Goal: Task Accomplishment & Management: Complete application form

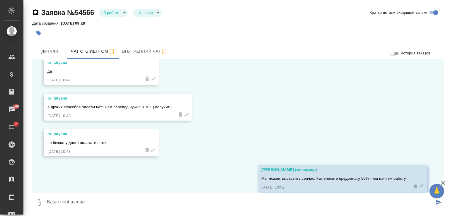
scroll to position [988, 0]
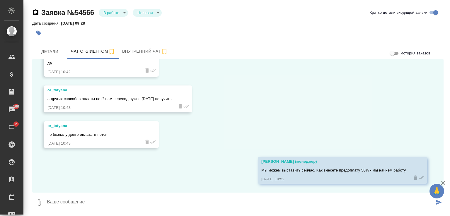
drag, startPoint x: 444, startPoint y: 182, endPoint x: 440, endPoint y: 180, distance: 4.2
click at [444, 182] on icon "button" at bounding box center [443, 183] width 7 height 7
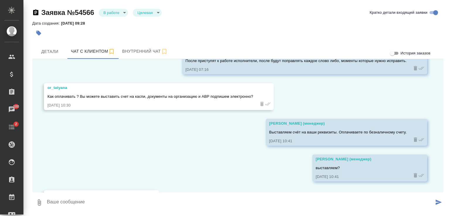
scroll to position [695, 0]
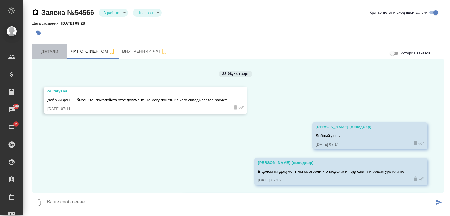
click at [57, 51] on span "Детали" at bounding box center [50, 51] width 28 height 7
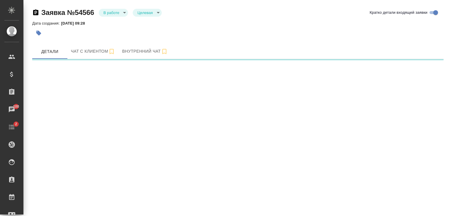
select select "RU"
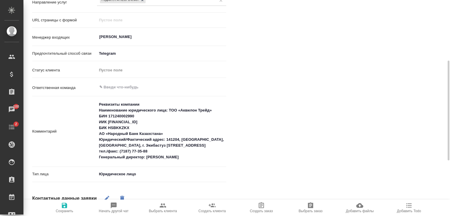
scroll to position [14, 0]
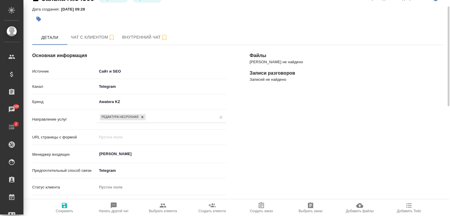
type textarea "x"
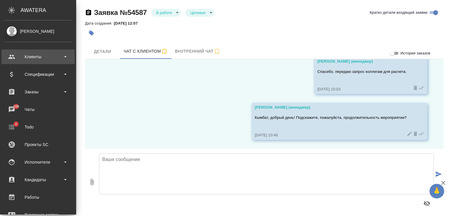
scroll to position [628, 0]
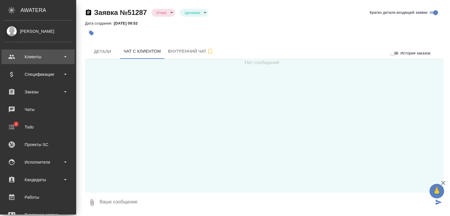
click at [29, 56] on div "Клиенты" at bounding box center [37, 56] width 67 height 9
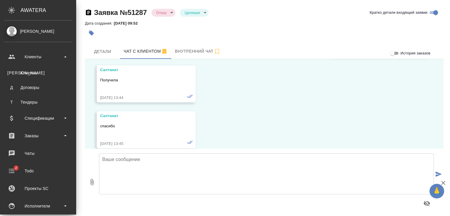
click at [32, 74] on div "Клиенты" at bounding box center [38, 73] width 62 height 6
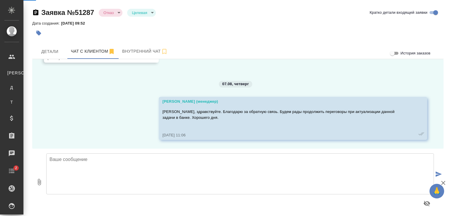
scroll to position [3749, 0]
select select "RU"
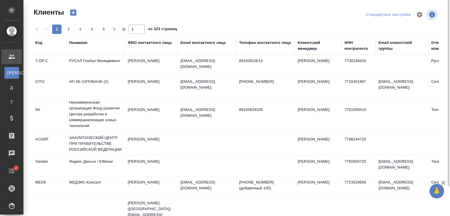
click at [75, 11] on icon "button" at bounding box center [73, 13] width 6 height 6
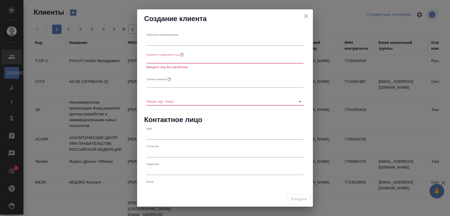
click at [169, 43] on input "text" at bounding box center [224, 41] width 157 height 8
type input "F"
type input "[PERSON_NAME]"
click at [157, 59] on input "text" at bounding box center [224, 59] width 157 height 8
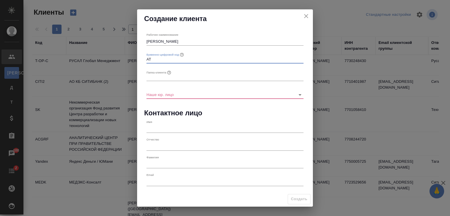
type input "AT"
click at [157, 76] on input "text" at bounding box center [224, 77] width 157 height 8
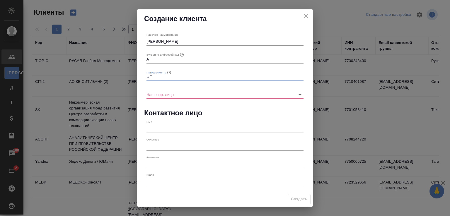
type input "Ф"
type input "AT"
click at [157, 95] on input "Наше юр. лицо" at bounding box center [215, 94] width 138 height 8
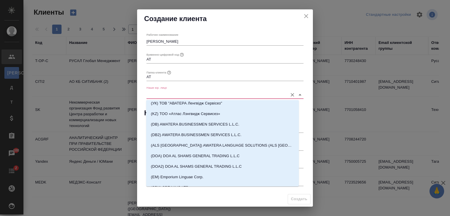
scroll to position [176, 0]
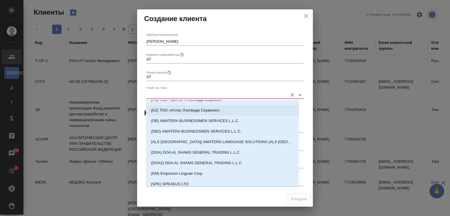
click at [175, 112] on p "(KZ) ТОО «Атлас Лэнгвидж Сервисез»" at bounding box center [185, 110] width 69 height 6
type input "(KZ) ТОО «Атлас Лэнгвидж Сервисез»"
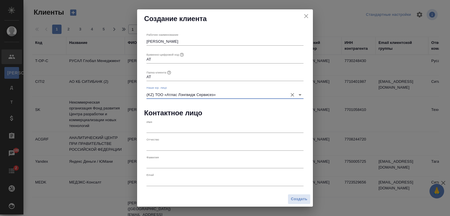
click at [158, 131] on input "text" at bounding box center [224, 129] width 157 height 8
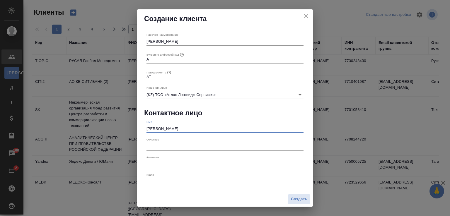
type input "Татьяна"
click at [158, 158] on label "Фамилия" at bounding box center [152, 157] width 12 height 3
click at [157, 166] on input "text" at bounding box center [224, 164] width 157 height 8
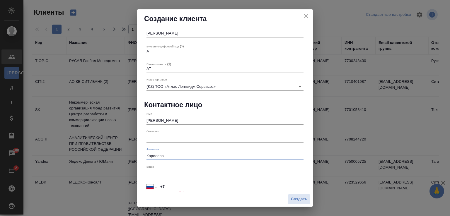
scroll to position [12, 0]
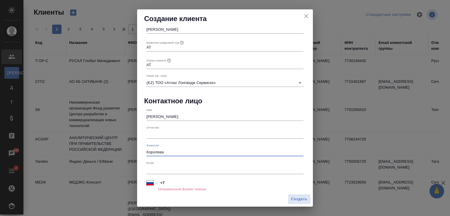
type input "Королева"
click at [176, 171] on input "text" at bounding box center [224, 170] width 157 height 8
click at [172, 180] on input "+7" at bounding box center [230, 183] width 145 height 8
select select "KZ"
type input "+7 7187 77 35 88"
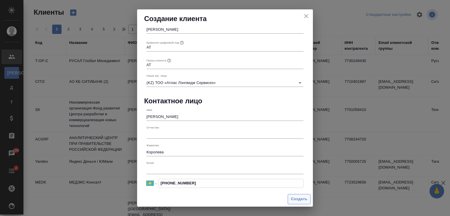
click at [295, 198] on span "Создать" at bounding box center [299, 199] width 16 height 7
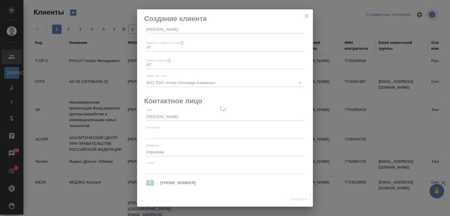
select select "RU"
type input "+7"
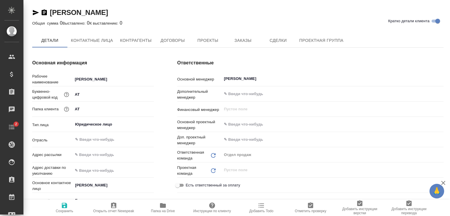
type textarea "x"
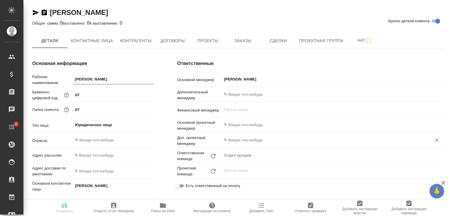
type textarea "x"
click at [92, 42] on span "Контактные лица" at bounding box center [92, 40] width 42 height 7
select select "RU"
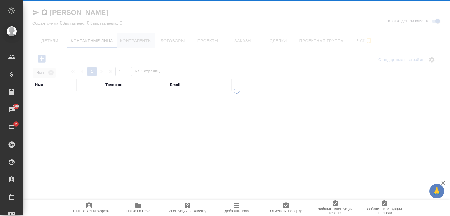
click at [139, 42] on div at bounding box center [236, 108] width 426 height 216
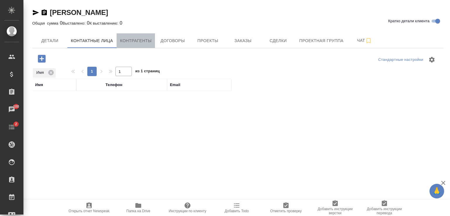
click at [141, 41] on span "Контрагенты" at bounding box center [136, 40] width 32 height 7
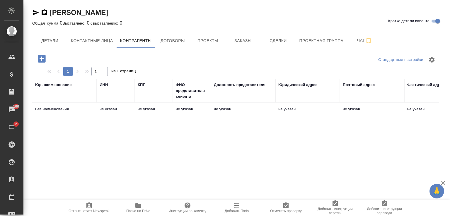
click at [65, 85] on div "Юр. наименование" at bounding box center [53, 85] width 37 height 6
click at [59, 107] on td "Без наименования" at bounding box center [64, 113] width 64 height 21
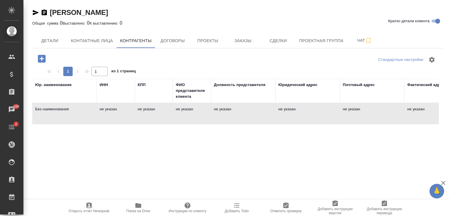
click at [59, 107] on td "Без наименования" at bounding box center [64, 113] width 64 height 21
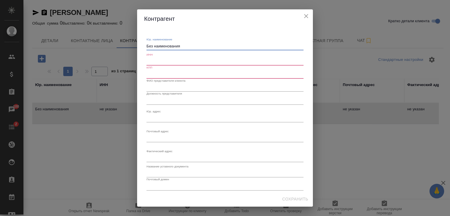
drag, startPoint x: 153, startPoint y: 46, endPoint x: 116, endPoint y: 49, distance: 37.4
click at [116, 46] on div "Контрагент Юр. наименование Без наименования x ИНН КПП ФИО представителя клиент…" at bounding box center [225, 108] width 450 height 216
paste textarea "ОО «Аквилон Трейд»"
type textarea "ТОО «Аквилон Трейд»"
click at [162, 62] on input "text" at bounding box center [224, 61] width 157 height 8
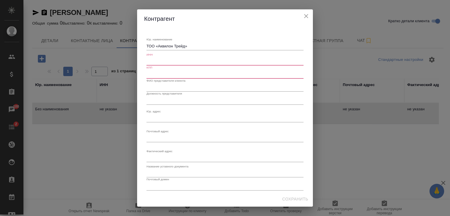
paste input "БИН 171240002990"
type input "БИН 171240002990"
click at [163, 74] on input "text" at bounding box center [224, 74] width 157 height 8
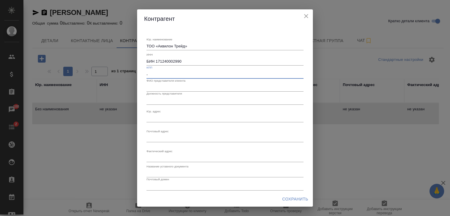
type input "-"
click at [204, 87] on input "text" at bounding box center [224, 87] width 157 height 8
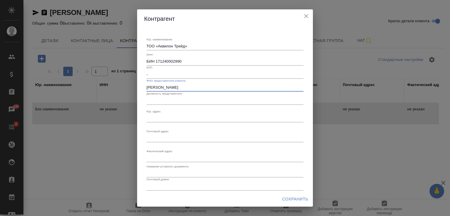
type input "Татьяна Королева"
click at [198, 100] on input "text" at bounding box center [224, 100] width 157 height 8
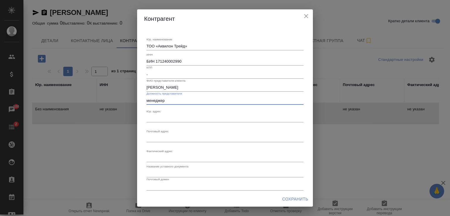
type input "менеджер"
click at [159, 117] on textarea "Юр. наименование" at bounding box center [224, 118] width 157 height 4
paste textarea "141204, РК, Павлодарская обл., г. Экибастуз ул. Железнодорожная, 30"
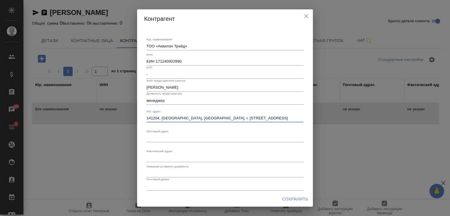
type textarea "141204, РК, Павлодарская обл., г. Экибастуз ул. Железнодорожная, 30"
click at [157, 141] on div "x" at bounding box center [224, 138] width 157 height 8
paste textarea "141204, РК, Павлодарская обл., г. Экибастуз ул. Железнодорожная, 30"
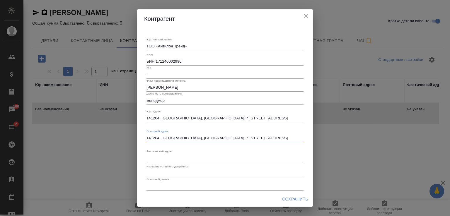
type textarea "141204, РК, Павлодарская обл., г. Экибастуз ул. Железнодорожная, 30"
click at [155, 157] on textarea "Юр. наименование" at bounding box center [224, 158] width 157 height 4
paste textarea "141204, РК, Павлодарская обл., г. Экибастуз ул. Железнодорожная, 30"
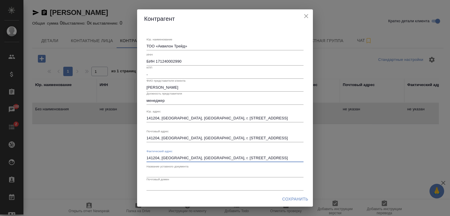
type textarea "141204, РК, Павлодарская обл., г. Экибастуз ул. Железнодорожная, 30"
click at [188, 172] on input "text" at bounding box center [224, 173] width 157 height 8
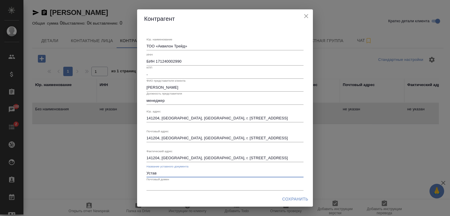
type input "Устав"
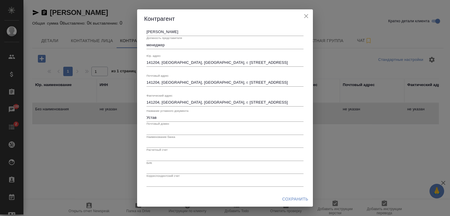
click at [158, 143] on input "text" at bounding box center [224, 144] width 157 height 8
paste input "АО «Народный Банк Казахстана»"
type input "АО «Народный Банк Казахстана»"
click at [163, 155] on input "text" at bounding box center [224, 157] width 157 height 8
paste input "KZ256017361000000347"
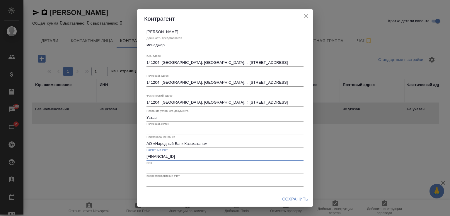
type input "KZ256017361000000347"
click at [158, 167] on input "text" at bounding box center [224, 170] width 157 height 8
paste input "HSBKKZKХ"
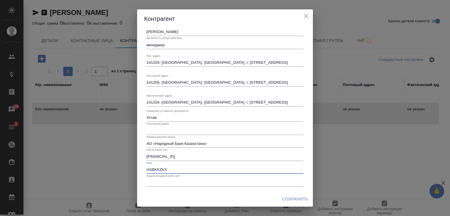
type input "HSBKKZKХ"
click at [289, 198] on span "Сохранить" at bounding box center [295, 199] width 26 height 7
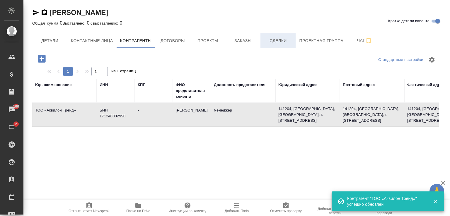
click at [275, 40] on span "Сделки" at bounding box center [278, 40] width 28 height 7
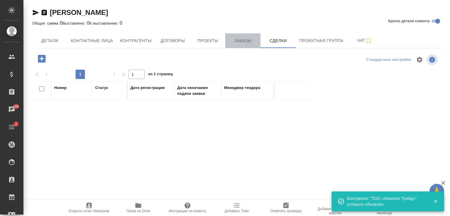
click at [246, 40] on span "Заказы" at bounding box center [243, 40] width 28 height 7
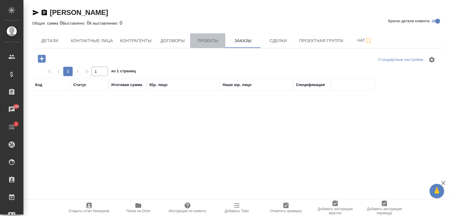
click at [214, 39] on span "Проекты" at bounding box center [208, 40] width 28 height 7
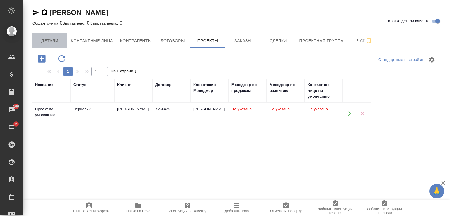
click at [52, 42] on span "Детали" at bounding box center [50, 40] width 28 height 7
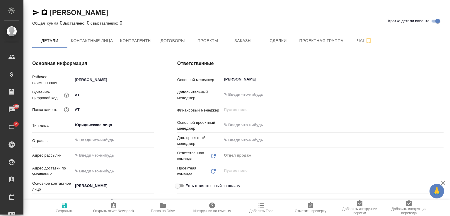
type textarea "x"
click at [266, 79] on input "Журавлев Денис" at bounding box center [322, 79] width 199 height 7
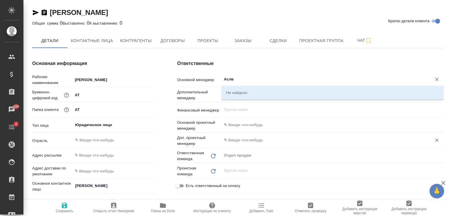
type input "Асл"
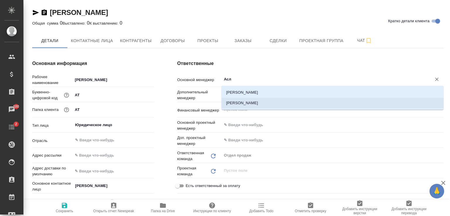
click at [234, 104] on li "Асланукова Сати" at bounding box center [332, 103] width 222 height 11
type textarea "x"
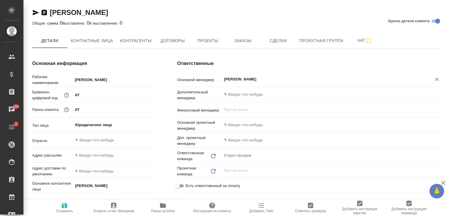
scroll to position [117, 0]
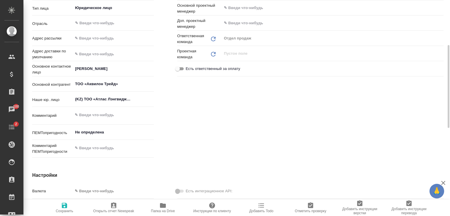
type input "Асланукова Сати"
click at [69, 204] on span "Сохранить" at bounding box center [64, 207] width 42 height 11
type textarea "x"
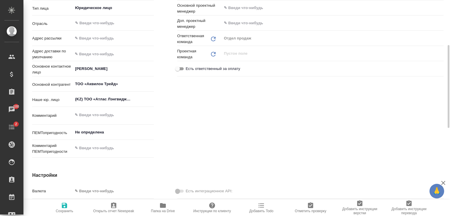
type textarea "x"
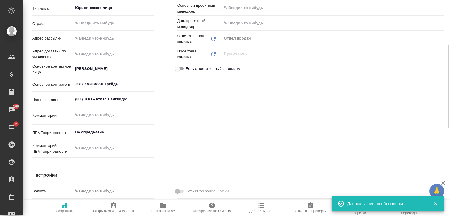
type textarea "x"
type input "Нючева Светлана"
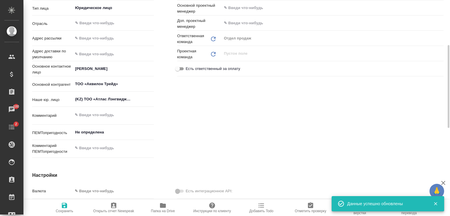
type input "Казахстан"
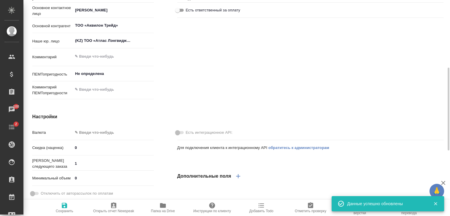
click at [93, 131] on body "🙏 .cls-1 fill:#fff; AWATERA Zhuravlev Denis Клиенты Спецификации Заказы 100 Чат…" at bounding box center [225, 108] width 450 height 216
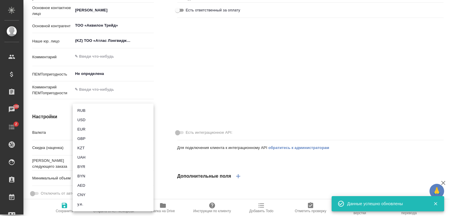
click at [86, 149] on li "KZT" at bounding box center [113, 148] width 81 height 9
type textarea "x"
type input "KZT"
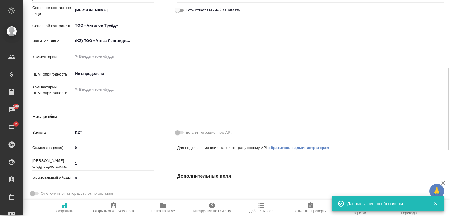
click at [66, 205] on icon "button" at bounding box center [64, 205] width 5 height 5
type textarea "x"
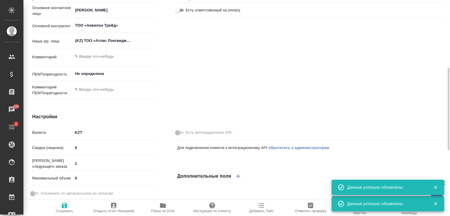
type textarea "x"
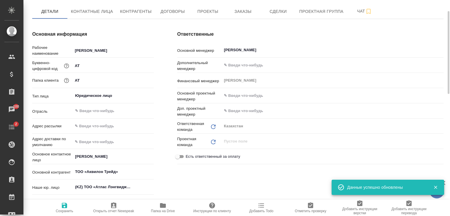
scroll to position [0, 0]
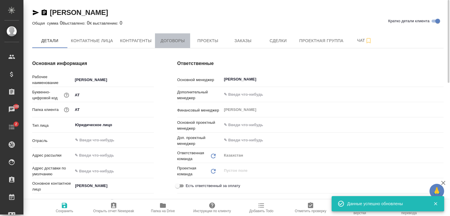
click at [167, 40] on span "Договоры" at bounding box center [172, 40] width 28 height 7
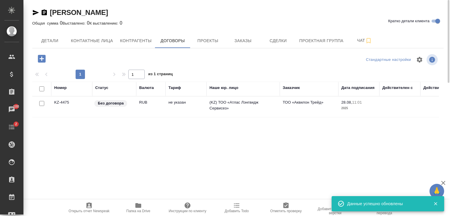
click at [68, 106] on td "KZ-4475" at bounding box center [71, 107] width 41 height 21
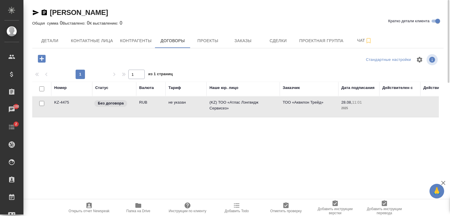
click at [68, 106] on td "KZ-4475" at bounding box center [71, 107] width 41 height 21
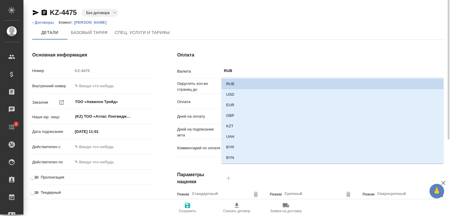
click at [242, 69] on input "RUB" at bounding box center [326, 70] width 206 height 7
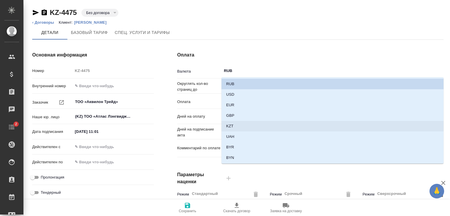
click at [232, 126] on p "KZT" at bounding box center [229, 126] width 7 height 6
type input "KZT"
type textarea "x"
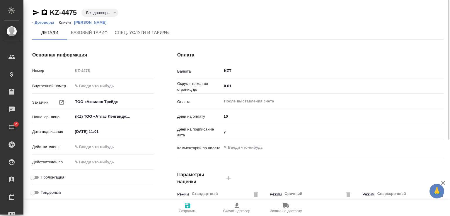
scroll to position [146, 0]
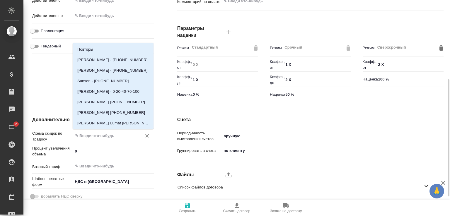
click at [105, 136] on input "text" at bounding box center [103, 135] width 58 height 7
type input "Ст"
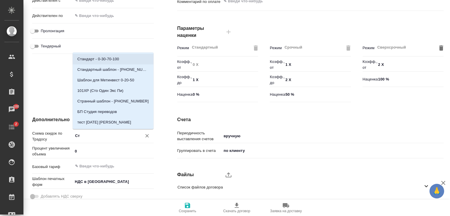
click at [97, 57] on p "Стандарт - 0-30-70-100" at bounding box center [98, 59] width 42 height 6
type textarea "x"
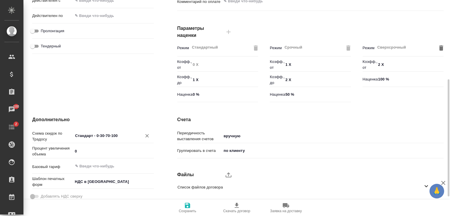
type input "Стандарт - 0-30-70-100"
click at [187, 211] on span "Сохранить" at bounding box center [188, 211] width 18 height 4
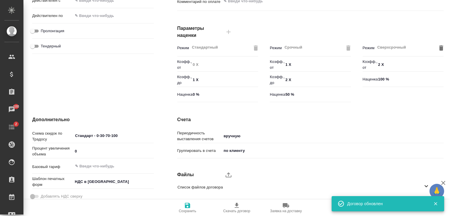
scroll to position [0, 0]
